Goal: Information Seeking & Learning: Learn about a topic

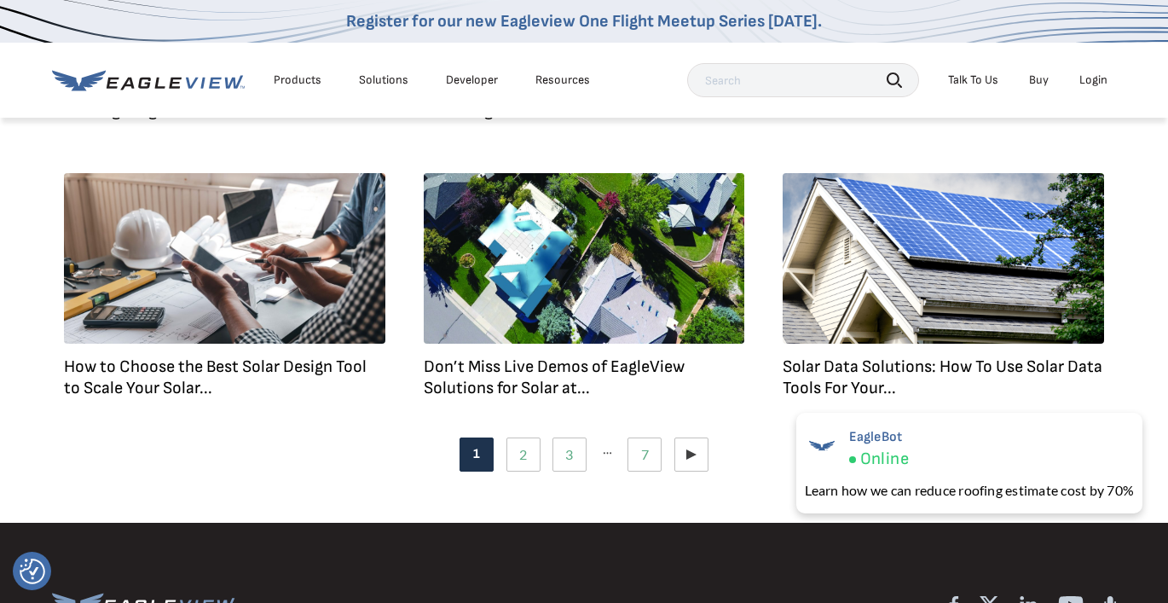
scroll to position [1174, 0]
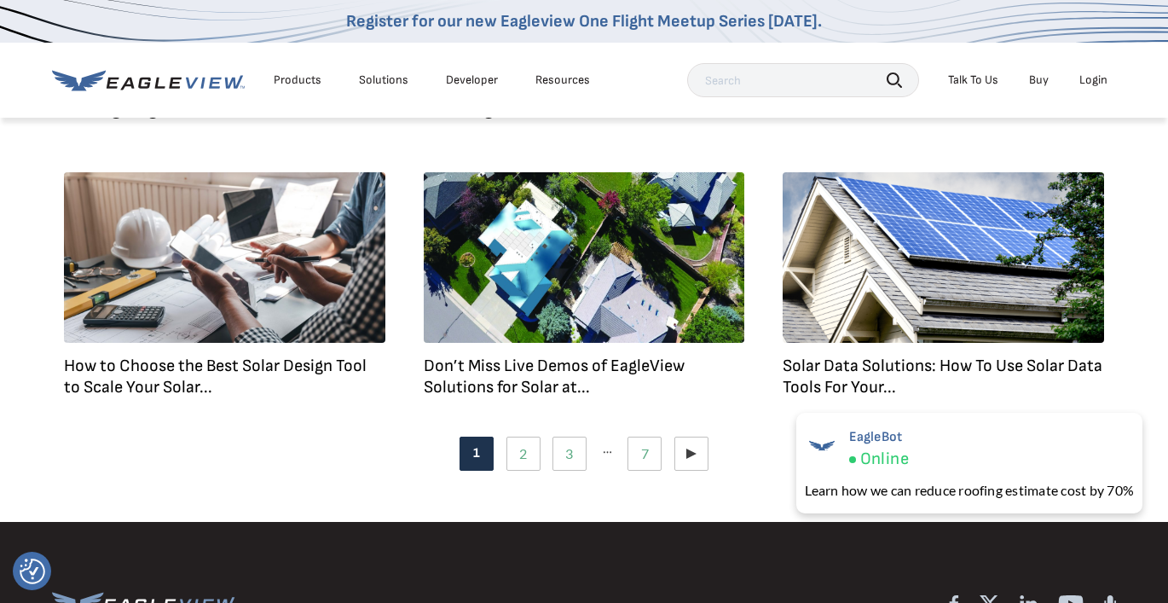
click at [209, 360] on link "How to Choose the Best Solar Design Tool to Scale Your Solar..." at bounding box center [215, 377] width 303 height 42
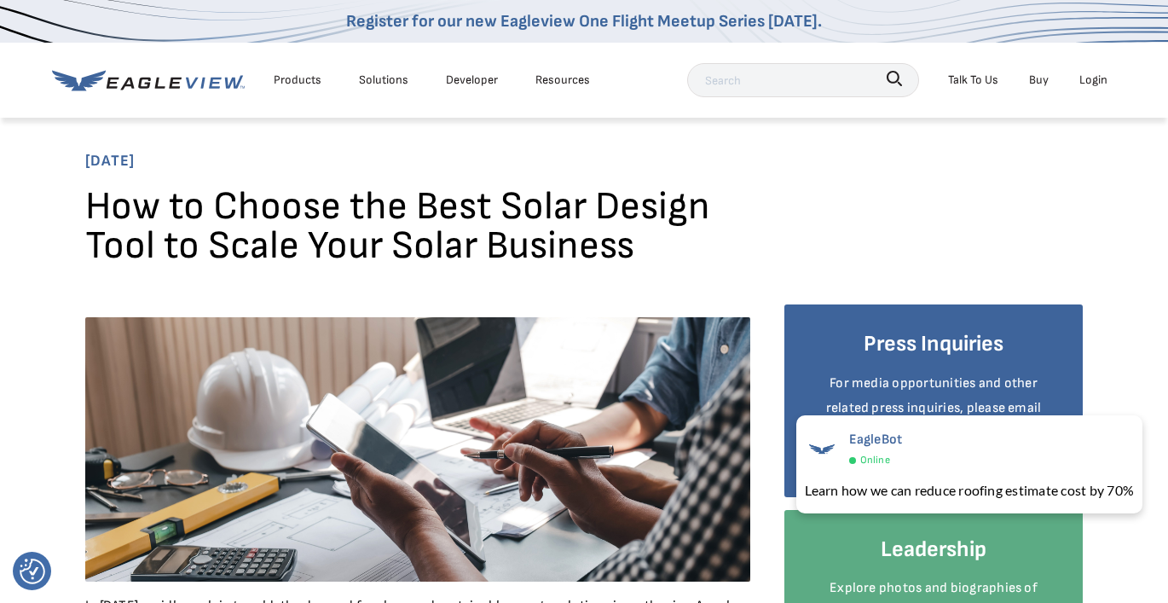
scroll to position [14, 0]
